Goal: Check status: Check status

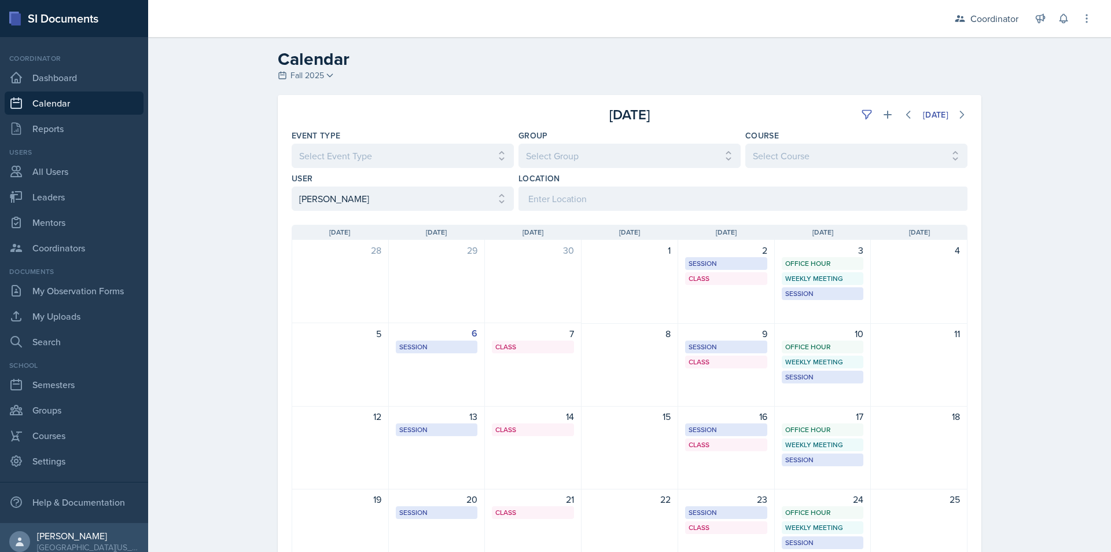
select select "e4bf0d81-7a4e-4aa6-bfe6-744f76136663"
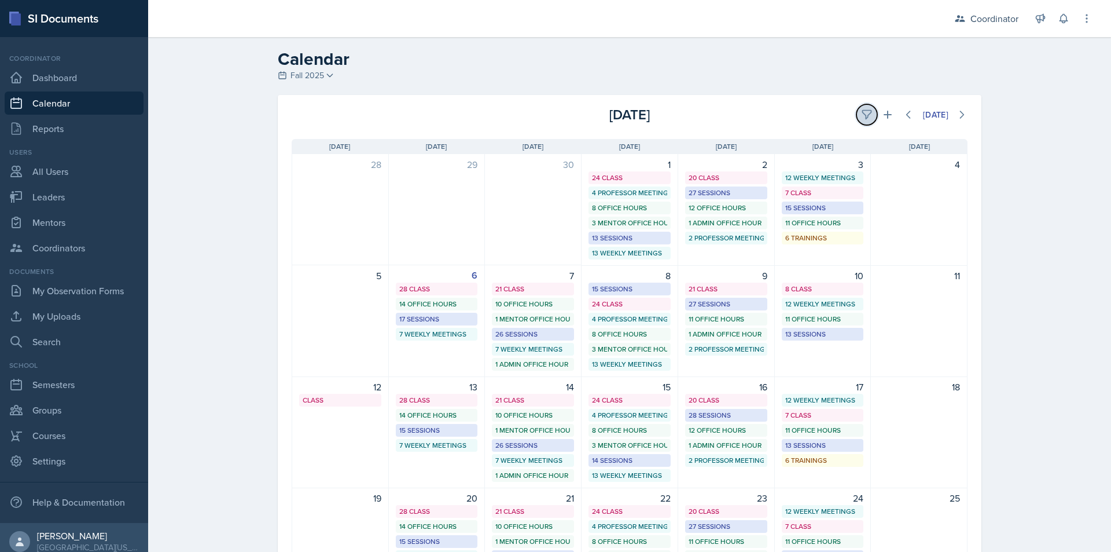
click at [862, 116] on icon at bounding box center [866, 115] width 9 height 9
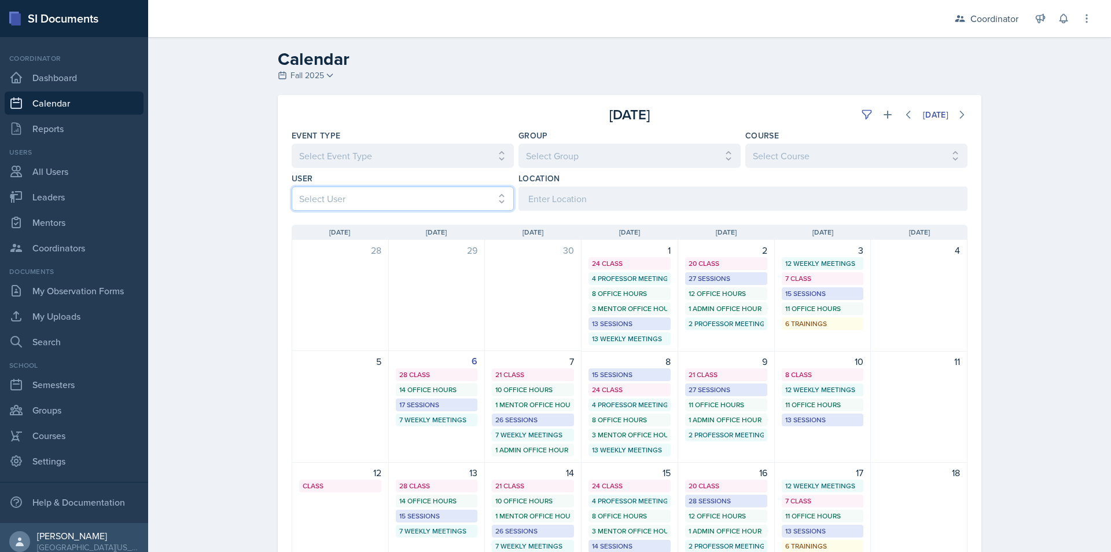
click at [417, 203] on select "Select User All Adam McDougal Aley Perez Anna McGill Bella Clifton Bram O'Neil …" at bounding box center [403, 198] width 222 height 24
select select "9f350877-f3fb-4963-8610-b50c6b9ff4c9"
click at [292, 186] on select "Select User All Adam McDougal Aley Perez Anna McGill Bella Clifton Bram O'Neil …" at bounding box center [403, 198] width 222 height 24
